Goal: Transaction & Acquisition: Purchase product/service

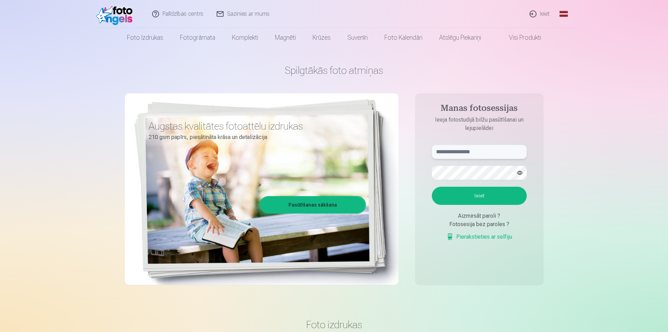
click at [470, 151] on input "text" at bounding box center [479, 152] width 95 height 14
type input "**********"
click at [521, 172] on button "button" at bounding box center [519, 172] width 13 height 13
click at [491, 195] on button "Ieiet" at bounding box center [479, 196] width 95 height 18
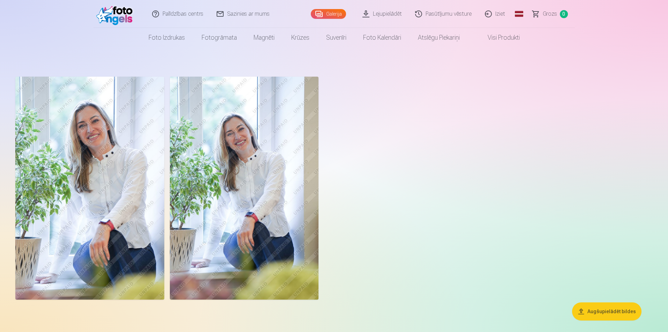
click at [85, 176] on img at bounding box center [89, 188] width 149 height 223
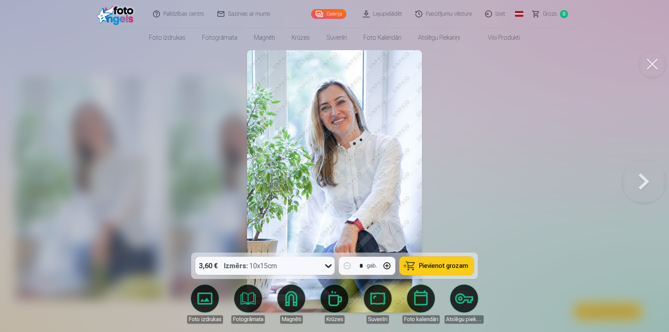
click at [335, 171] on img at bounding box center [334, 181] width 175 height 262
click at [521, 215] on div at bounding box center [334, 166] width 669 height 332
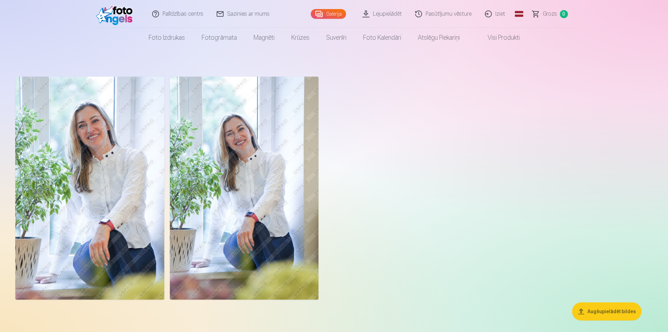
click at [268, 177] on img at bounding box center [244, 188] width 149 height 223
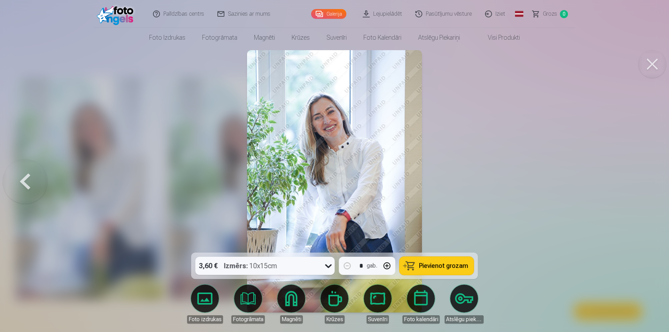
click at [25, 178] on button at bounding box center [25, 181] width 45 height 129
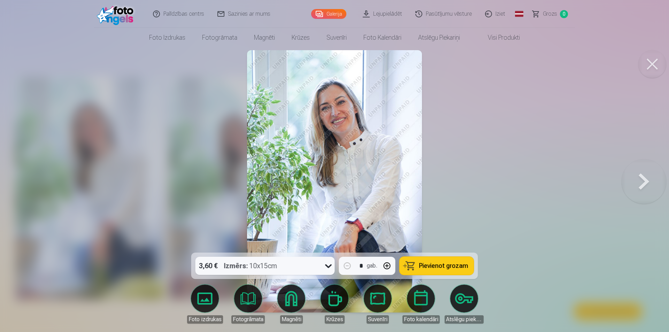
click at [645, 177] on button at bounding box center [644, 181] width 45 height 129
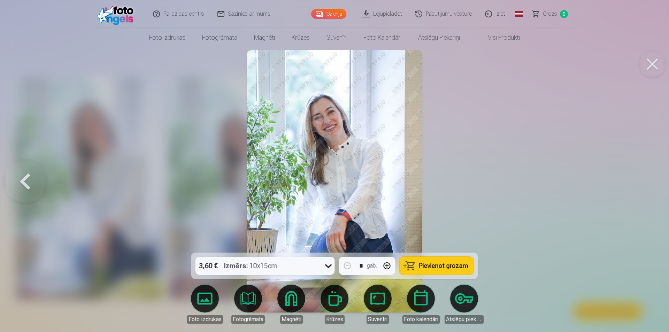
click at [31, 175] on button at bounding box center [25, 181] width 45 height 129
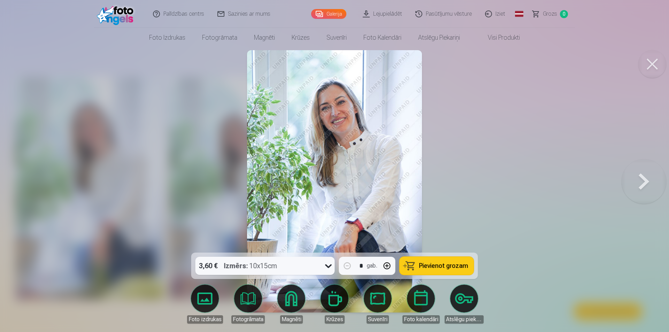
click at [327, 265] on icon at bounding box center [328, 265] width 11 height 11
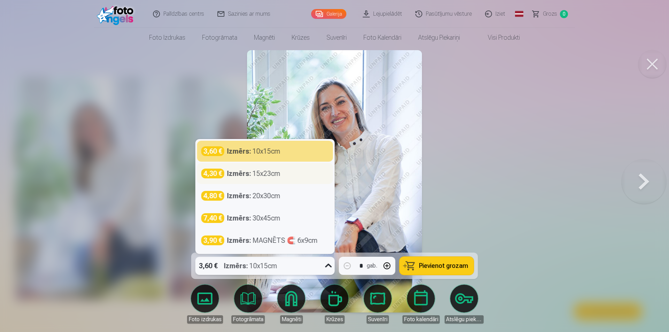
click at [271, 174] on div "Izmērs : 15x23cm" at bounding box center [253, 174] width 53 height 10
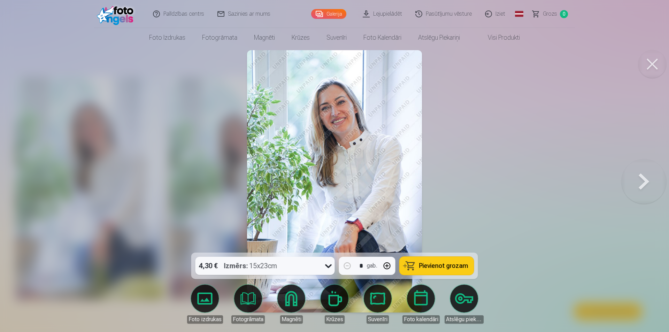
click at [650, 65] on button at bounding box center [653, 64] width 28 height 28
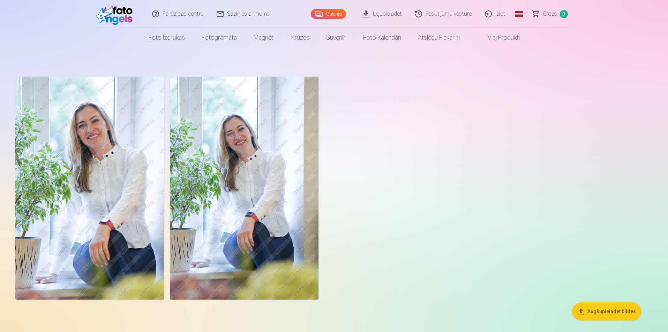
click at [248, 174] on img at bounding box center [244, 188] width 149 height 223
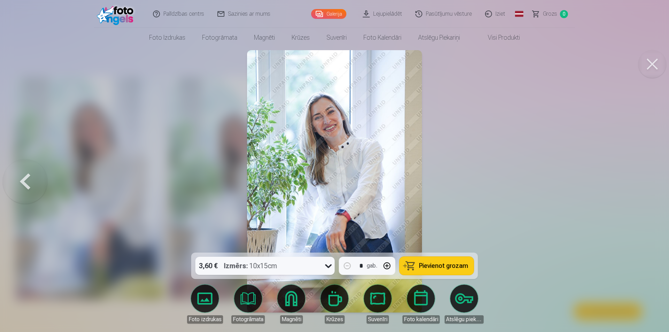
click at [502, 91] on div at bounding box center [334, 166] width 669 height 332
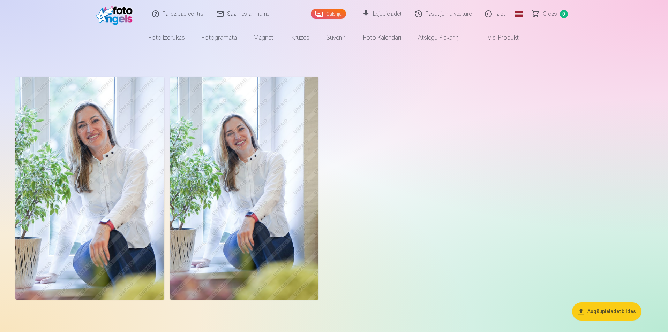
click at [438, 163] on div at bounding box center [334, 188] width 642 height 229
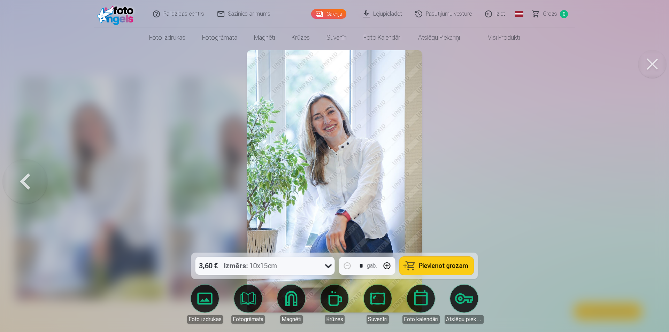
click at [449, 264] on span "Pievienot grozam" at bounding box center [443, 266] width 49 height 6
click at [18, 178] on button at bounding box center [25, 181] width 45 height 129
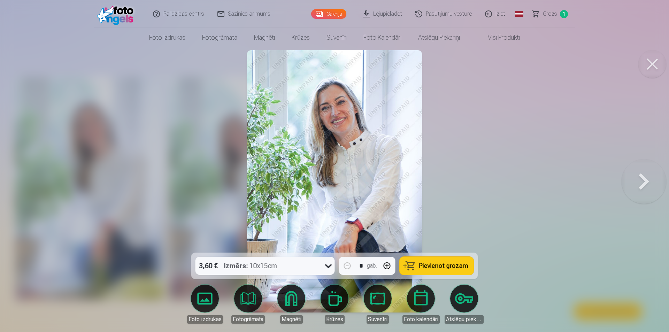
click at [433, 269] on span "Pievienot grozam" at bounding box center [443, 266] width 49 height 6
click at [551, 13] on span "Grozs" at bounding box center [550, 14] width 14 height 8
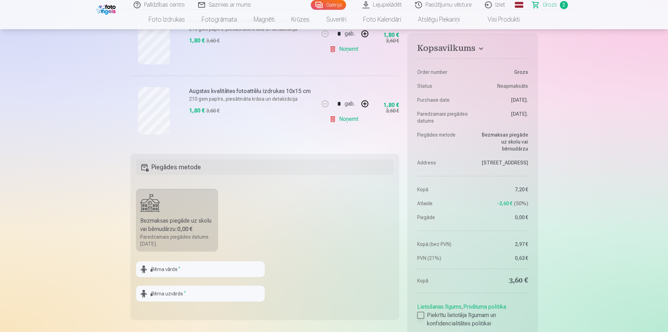
scroll to position [174, 0]
click at [424, 313] on label "Piekrītu lietotāja līgumam un konfidencialitātes politikai" at bounding box center [472, 319] width 110 height 17
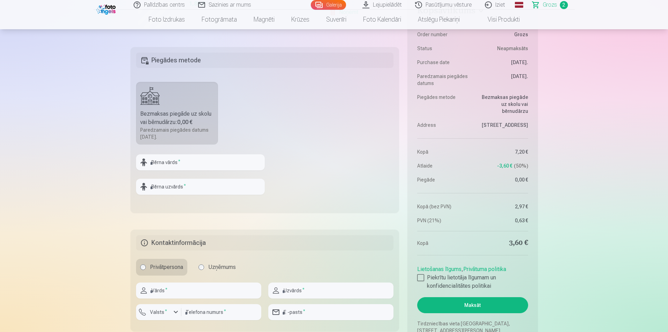
scroll to position [349, 0]
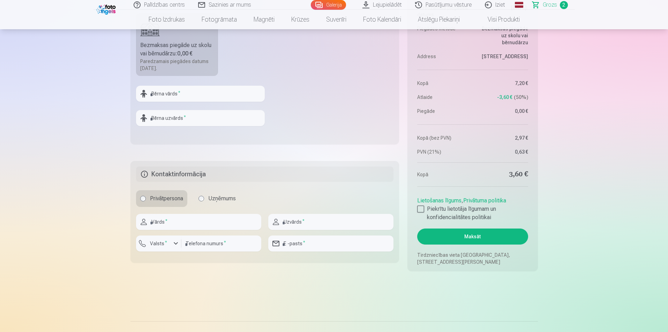
click at [469, 234] on button "Maksāt" at bounding box center [472, 237] width 110 height 16
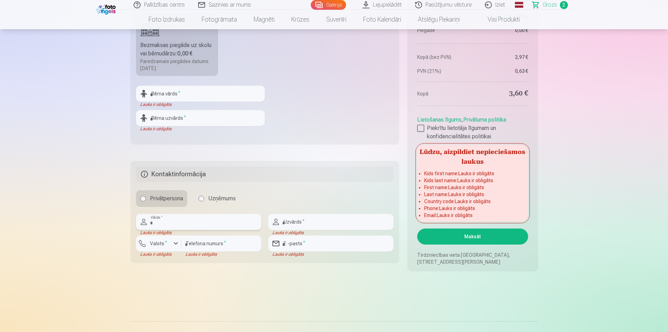
click at [163, 223] on input "text" at bounding box center [198, 222] width 125 height 16
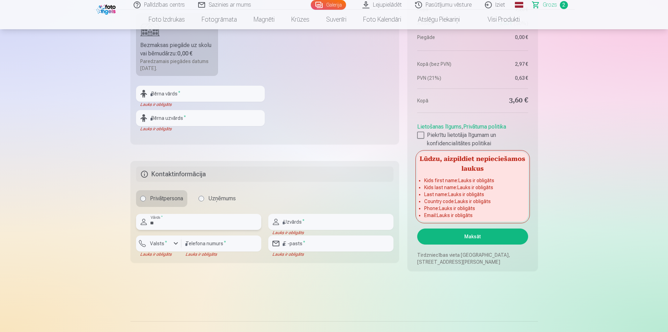
type input "*"
type input "******"
drag, startPoint x: 298, startPoint y: 224, endPoint x: 279, endPoint y: 222, distance: 19.2
click at [279, 222] on div "****** Uzvārds *" at bounding box center [330, 222] width 125 height 16
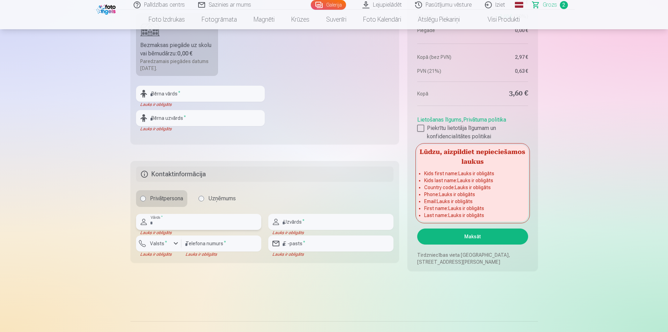
click at [180, 225] on input "text" at bounding box center [198, 222] width 125 height 16
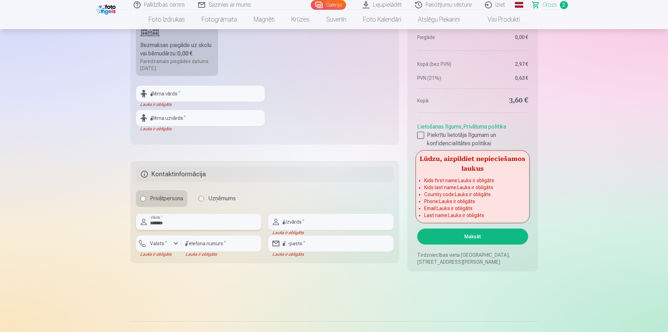
type input "*******"
click at [326, 218] on input "text" at bounding box center [330, 222] width 125 height 16
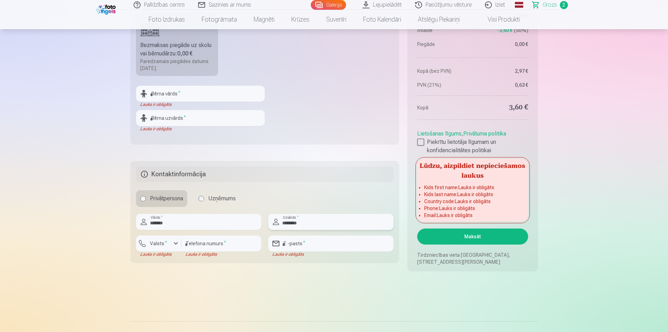
type input "********"
click at [220, 243] on input "number" at bounding box center [221, 244] width 80 height 16
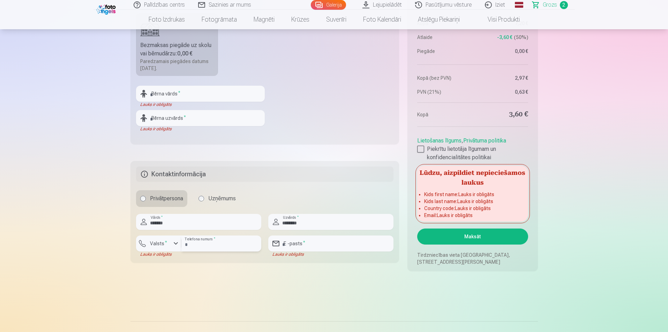
type input "********"
click at [301, 243] on input "email" at bounding box center [330, 244] width 125 height 16
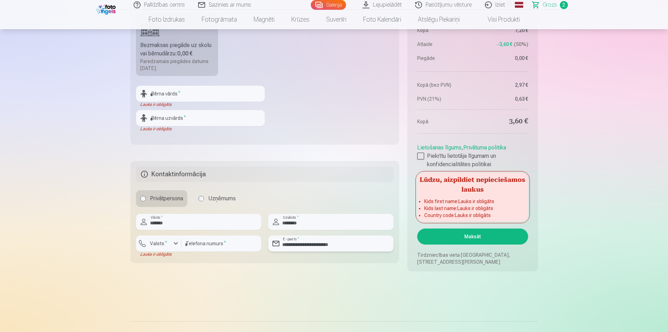
type input "**********"
click at [479, 236] on button "Maksāt" at bounding box center [472, 237] width 110 height 16
click at [481, 238] on button "Maksāt" at bounding box center [472, 237] width 110 height 16
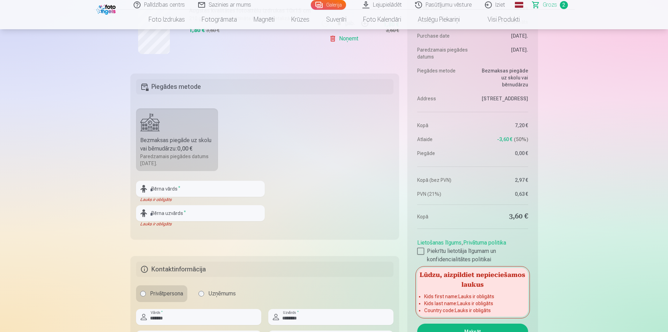
scroll to position [244, 0]
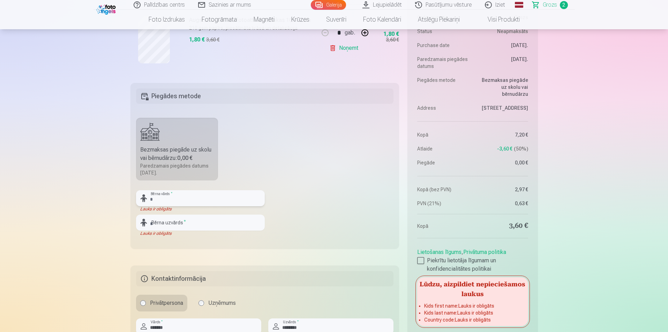
click at [184, 198] on input "text" at bounding box center [200, 198] width 129 height 16
click at [162, 200] on input "text" at bounding box center [200, 198] width 129 height 16
click at [170, 199] on input "text" at bounding box center [200, 198] width 129 height 16
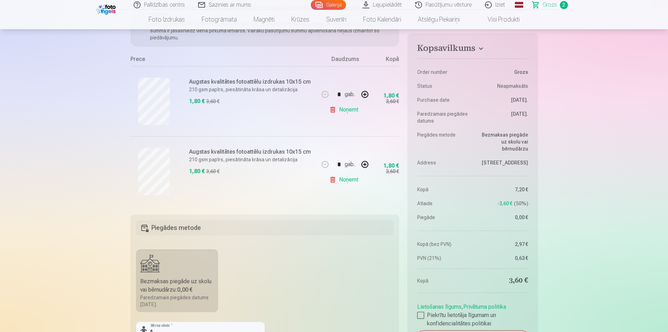
scroll to position [174, 0]
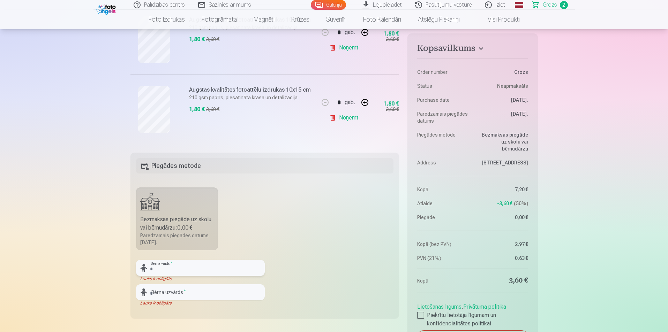
click at [165, 267] on input "text" at bounding box center [200, 268] width 129 height 16
type input "*********"
click at [183, 294] on input "text" at bounding box center [200, 292] width 129 height 16
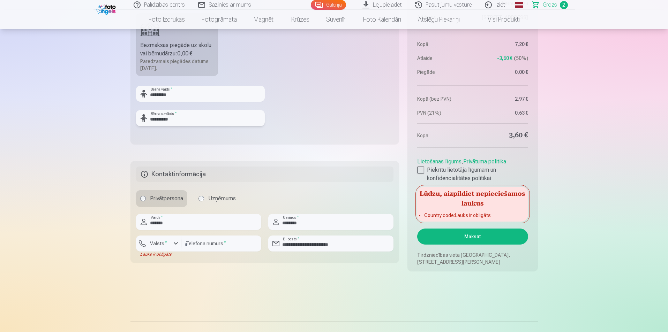
type input "*********"
click at [474, 235] on button "Maksāt" at bounding box center [472, 237] width 110 height 16
click at [175, 245] on div "button" at bounding box center [176, 243] width 8 height 8
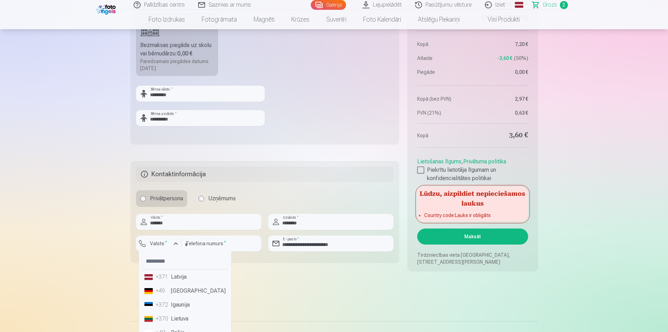
click at [178, 278] on li "+371 Latvija" at bounding box center [185, 277] width 87 height 14
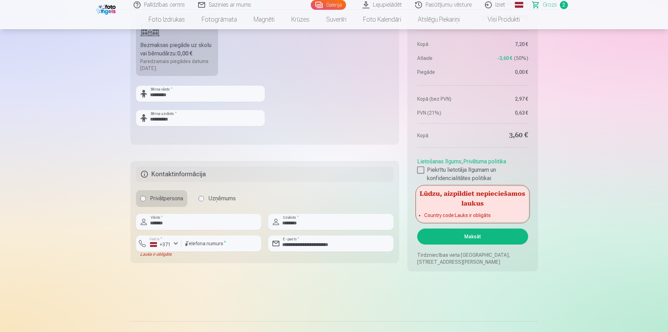
click at [481, 237] on button "Maksāt" at bounding box center [472, 237] width 110 height 16
